Goal: Check status: Check status

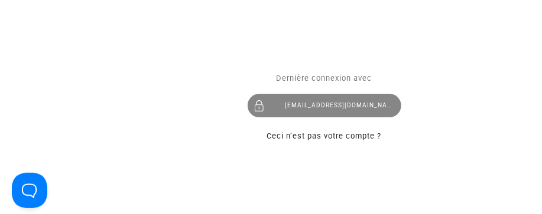
click at [341, 105] on div "manelb10@yahoo.com" at bounding box center [325, 106] width 154 height 24
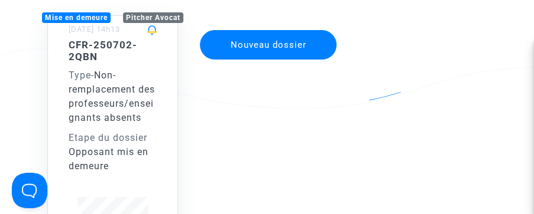
scroll to position [140, 0]
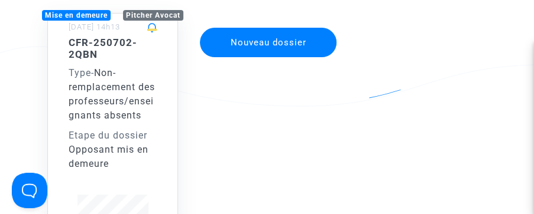
click at [94, 90] on span "Non-remplacement des professeurs/enseignants absents" at bounding box center [112, 94] width 86 height 54
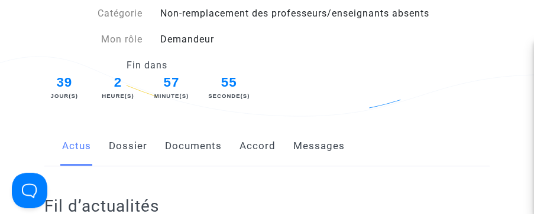
scroll to position [140, 0]
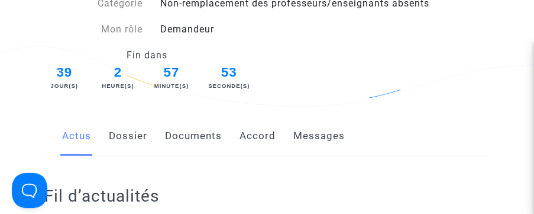
click at [256, 127] on link "Accord" at bounding box center [257, 136] width 36 height 39
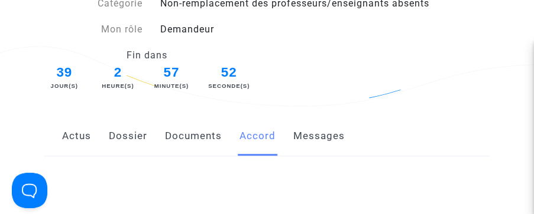
click at [317, 60] on div "Fin dans 39 Jour(s) 2 Heure(s) 57 Minute(s) 52 Seconde(s)" at bounding box center [266, 70] width 463 height 44
